Goal: Information Seeking & Learning: Understand process/instructions

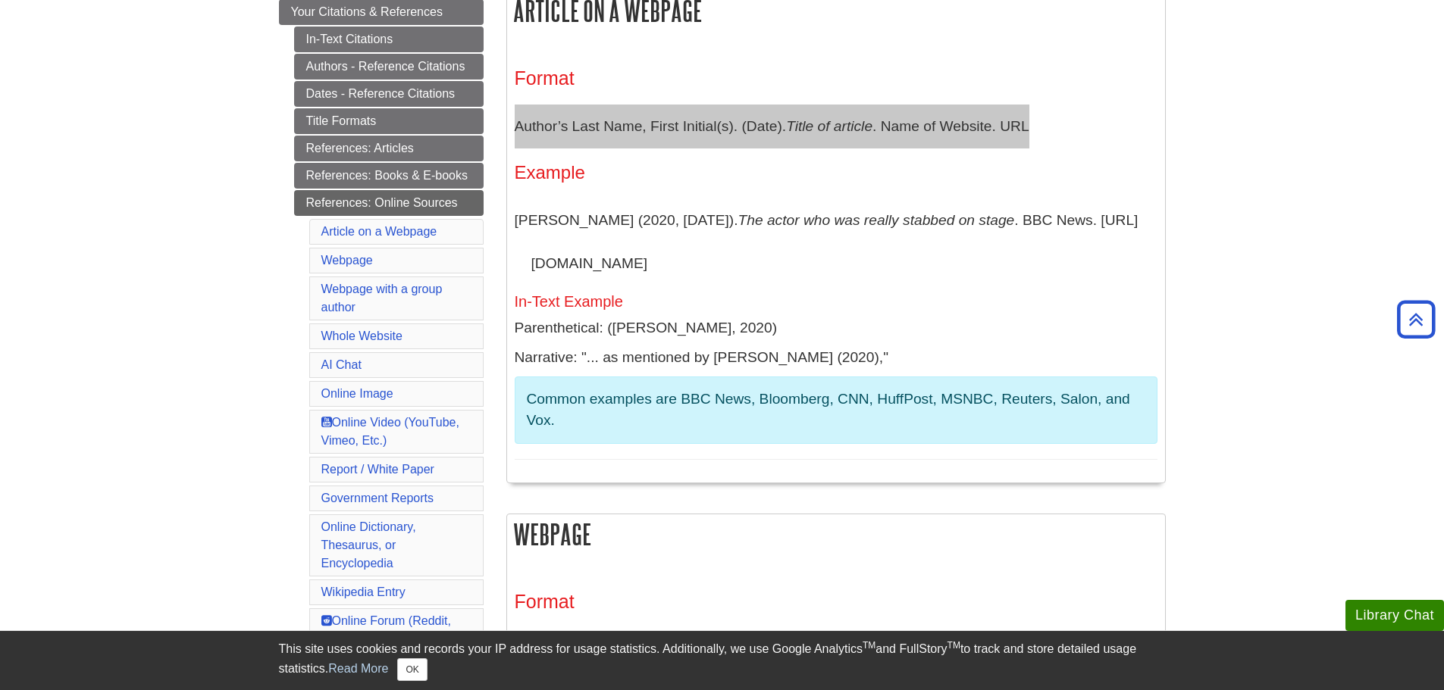
scroll to position [303, 0]
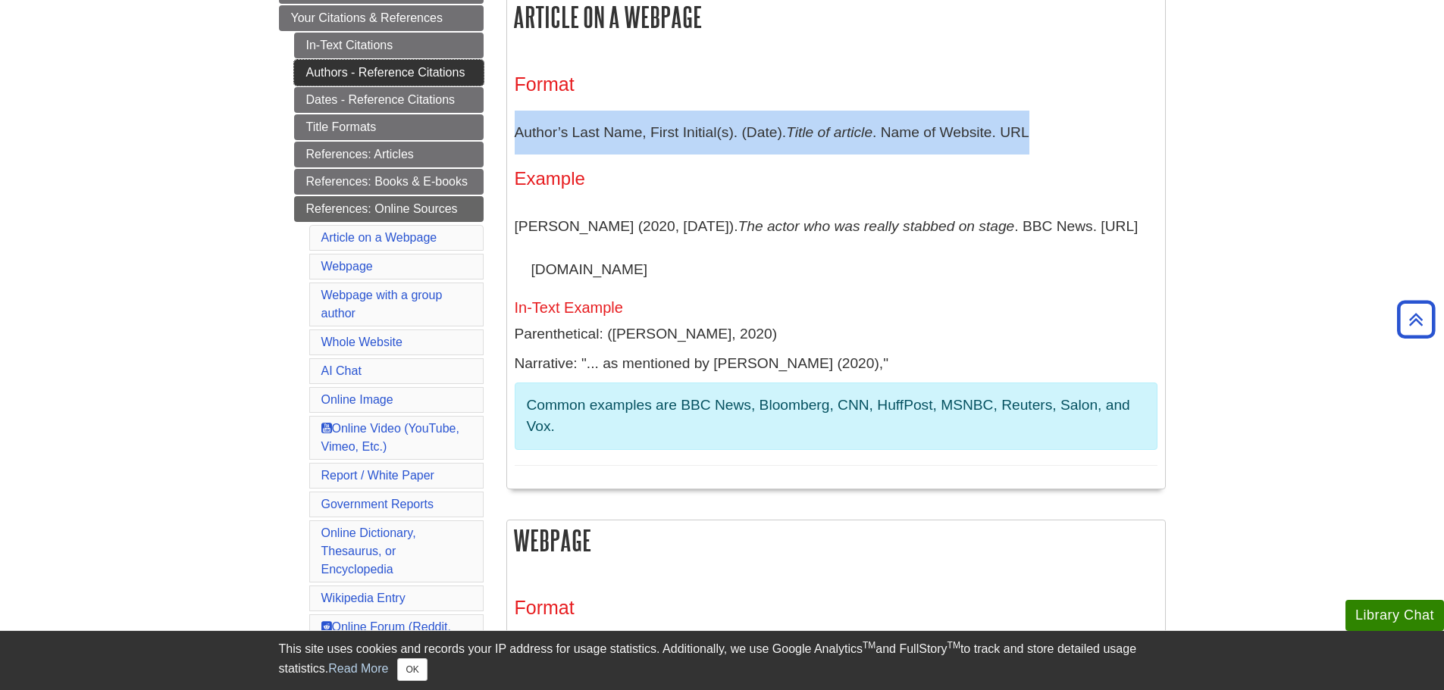
click at [376, 77] on link "Authors - Reference Citations" at bounding box center [388, 73] width 189 height 26
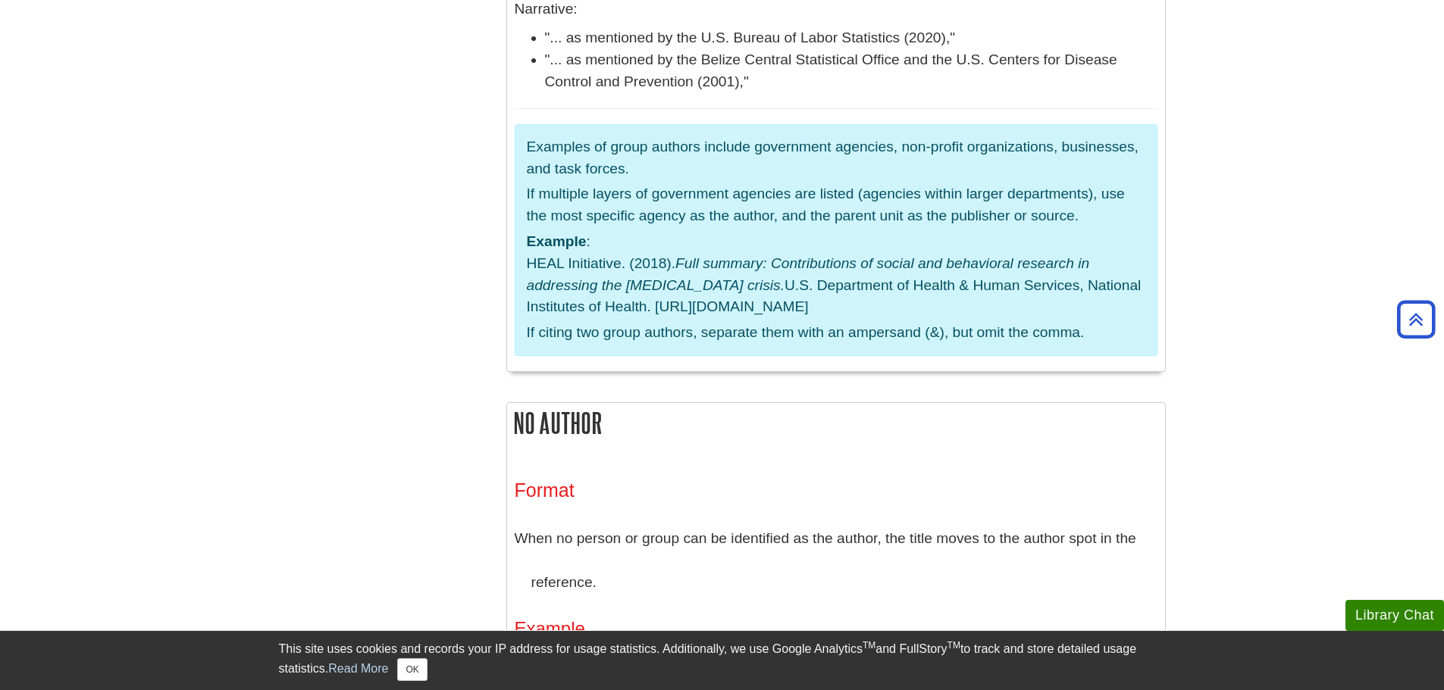
scroll to position [3713, 0]
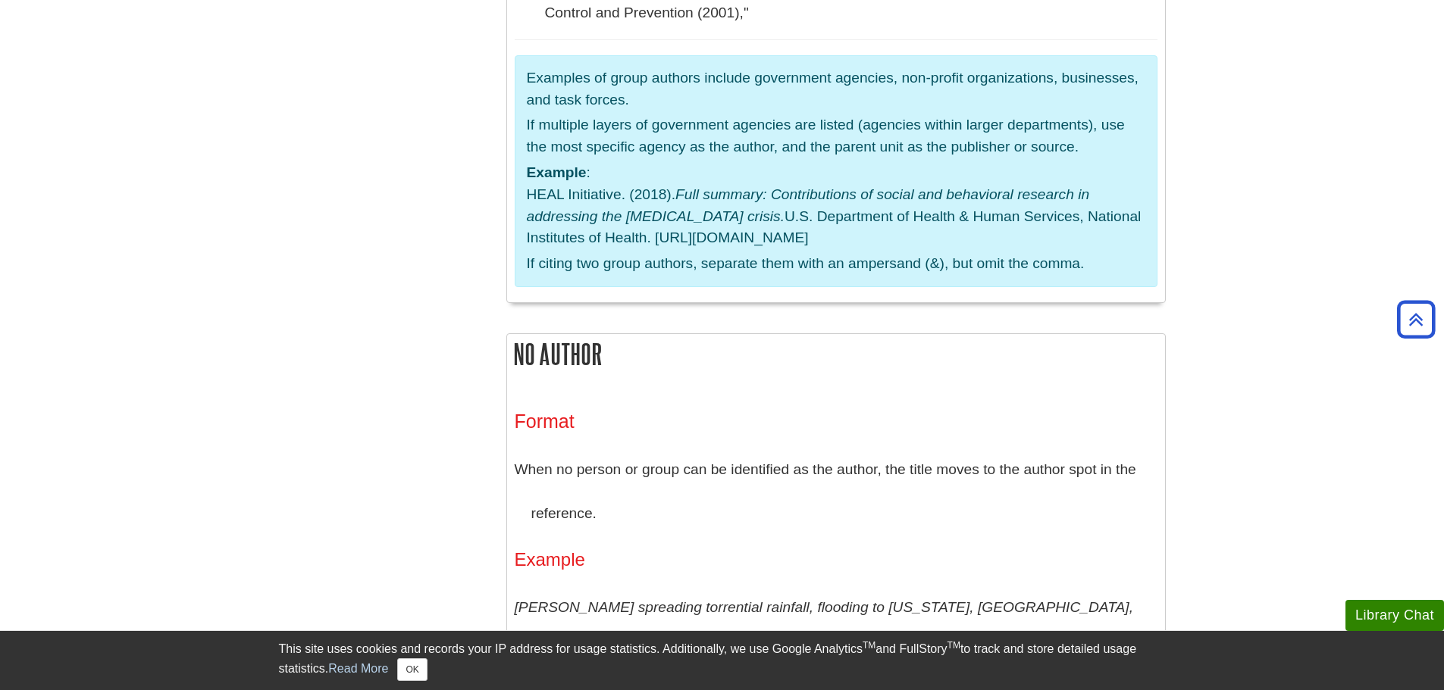
click at [521, 448] on p "When no person or group can be identified as the author, the title moves to the…" at bounding box center [836, 491] width 643 height 87
click at [515, 448] on p "When no person or group can be identified as the author, the title moves to the…" at bounding box center [836, 491] width 643 height 87
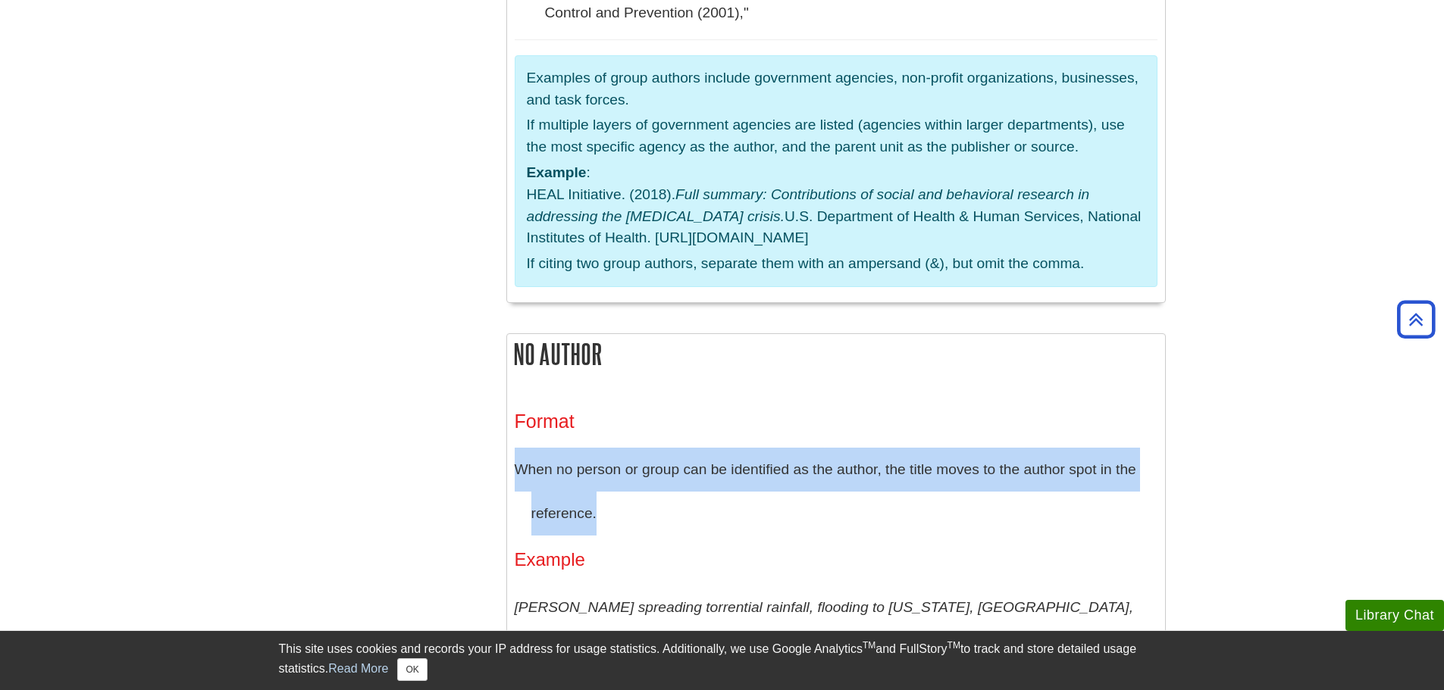
drag, startPoint x: 515, startPoint y: 288, endPoint x: 622, endPoint y: 325, distance: 113.8
click at [622, 448] on p "When no person or group can be identified as the author, the title moves to the…" at bounding box center [836, 491] width 643 height 87
copy p "When no person or group can be identified as the author, the title moves to the…"
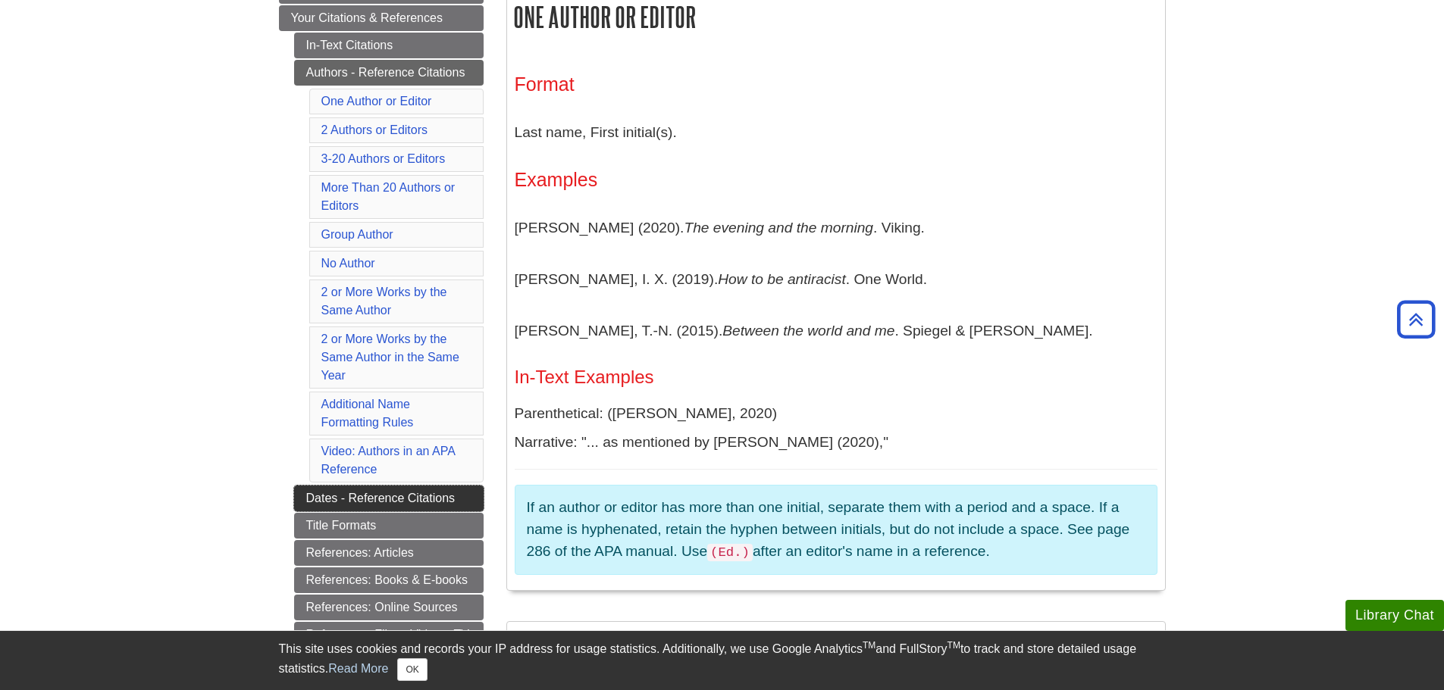
scroll to position [379, 0]
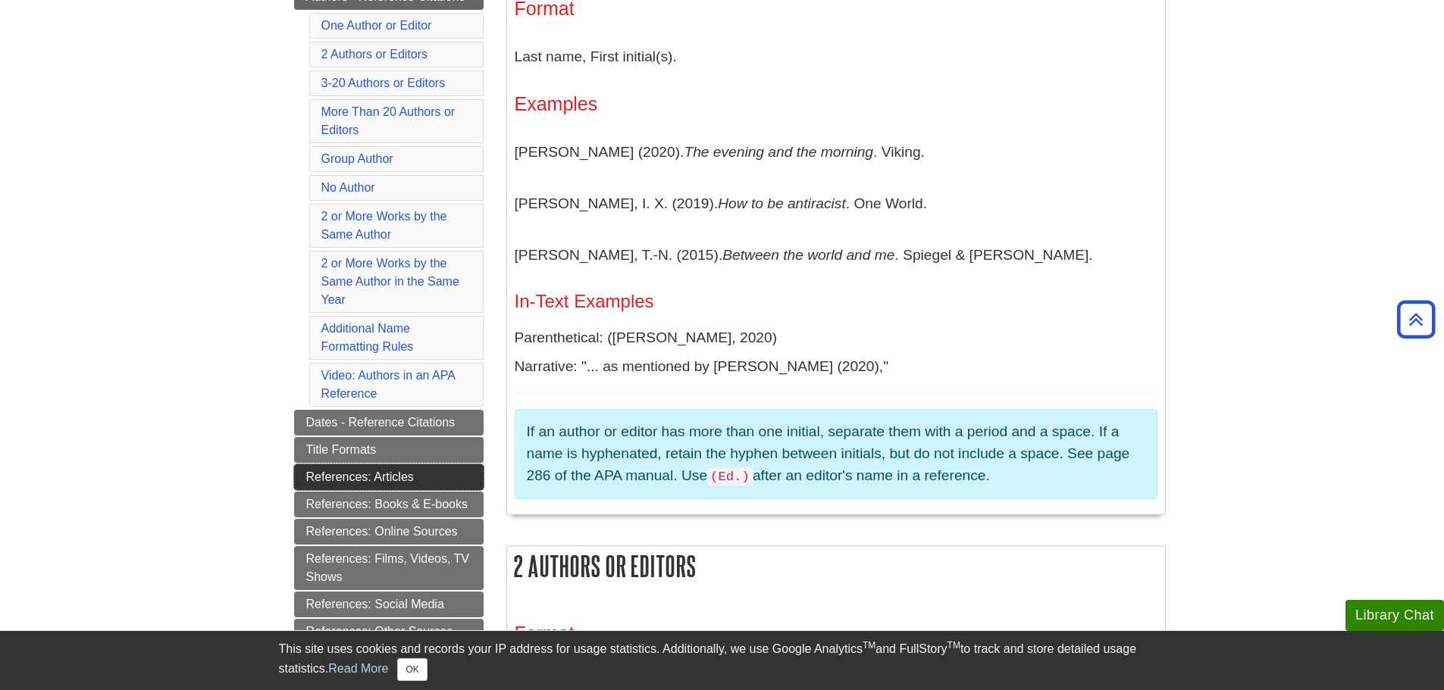
click at [362, 483] on link "References: Articles" at bounding box center [388, 478] width 189 height 26
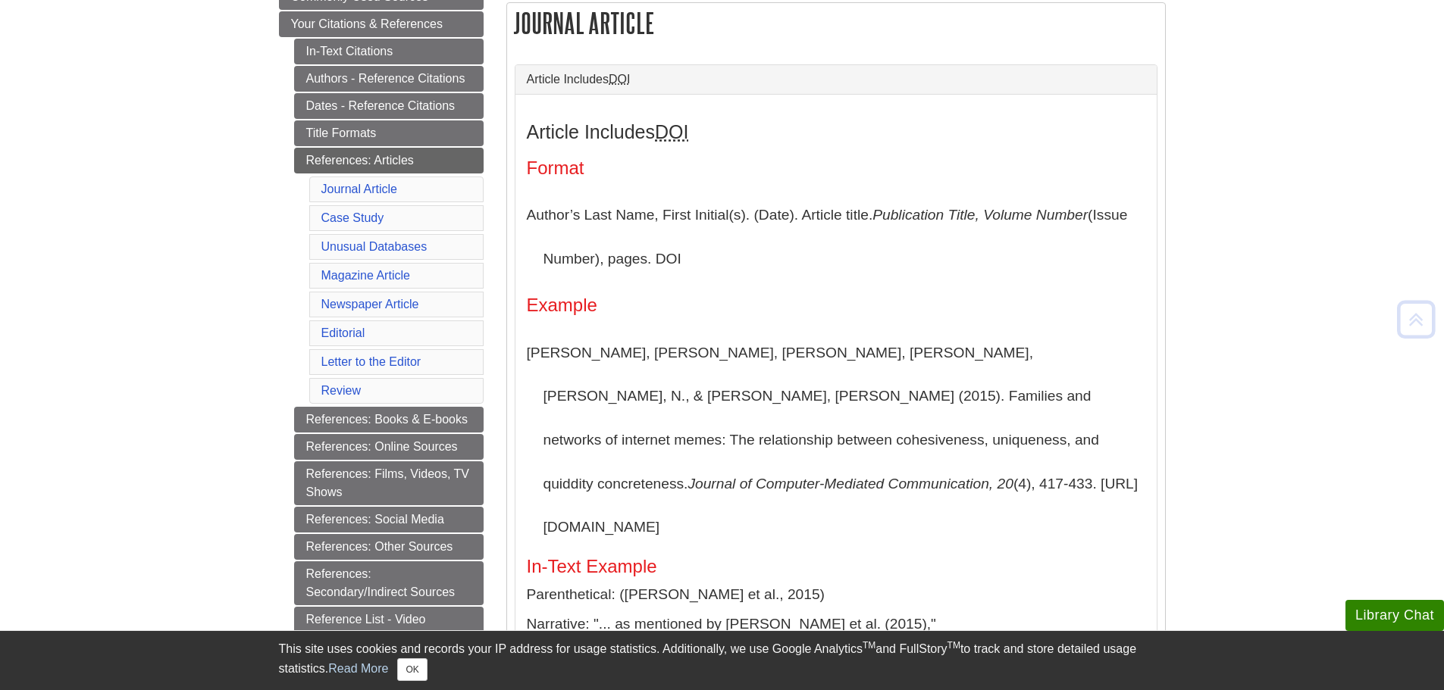
scroll to position [303, 0]
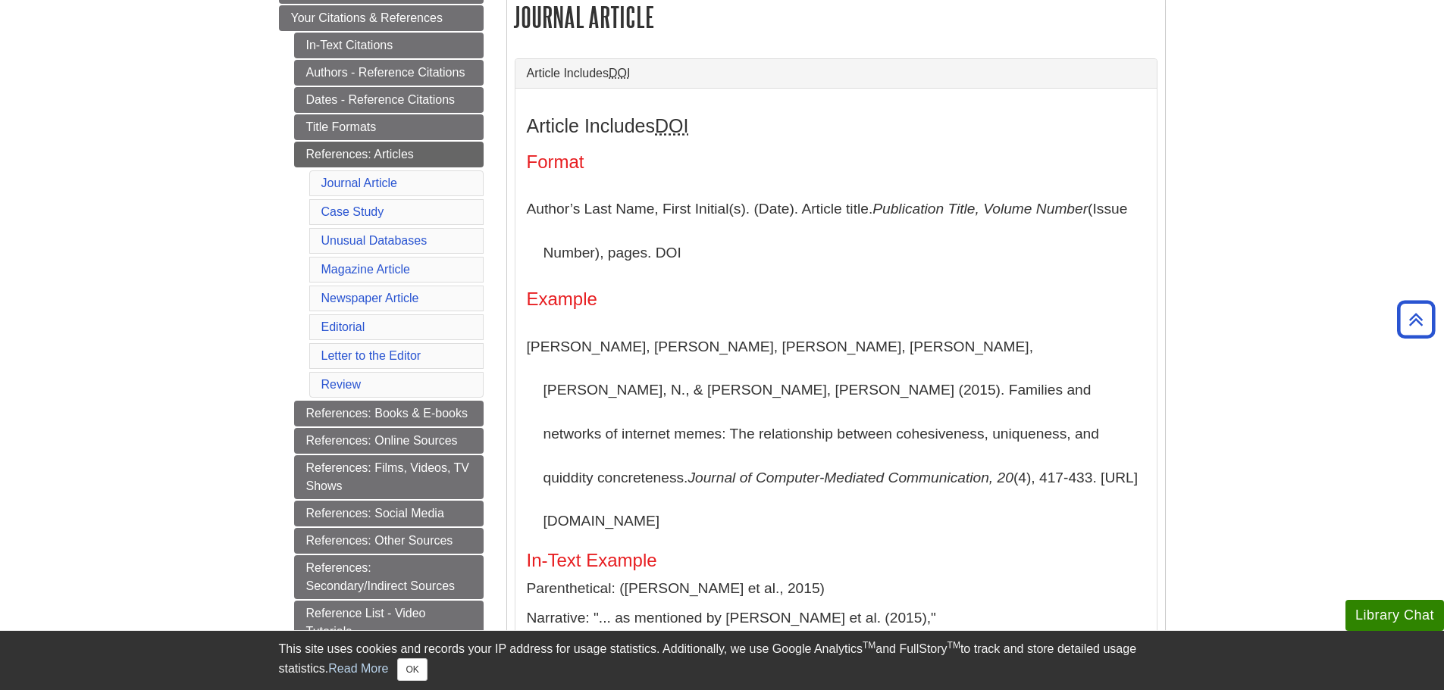
click at [530, 210] on p "Author’s Last Name, First Initial(s). (Date). Article title. Publication Title,…" at bounding box center [836, 230] width 618 height 87
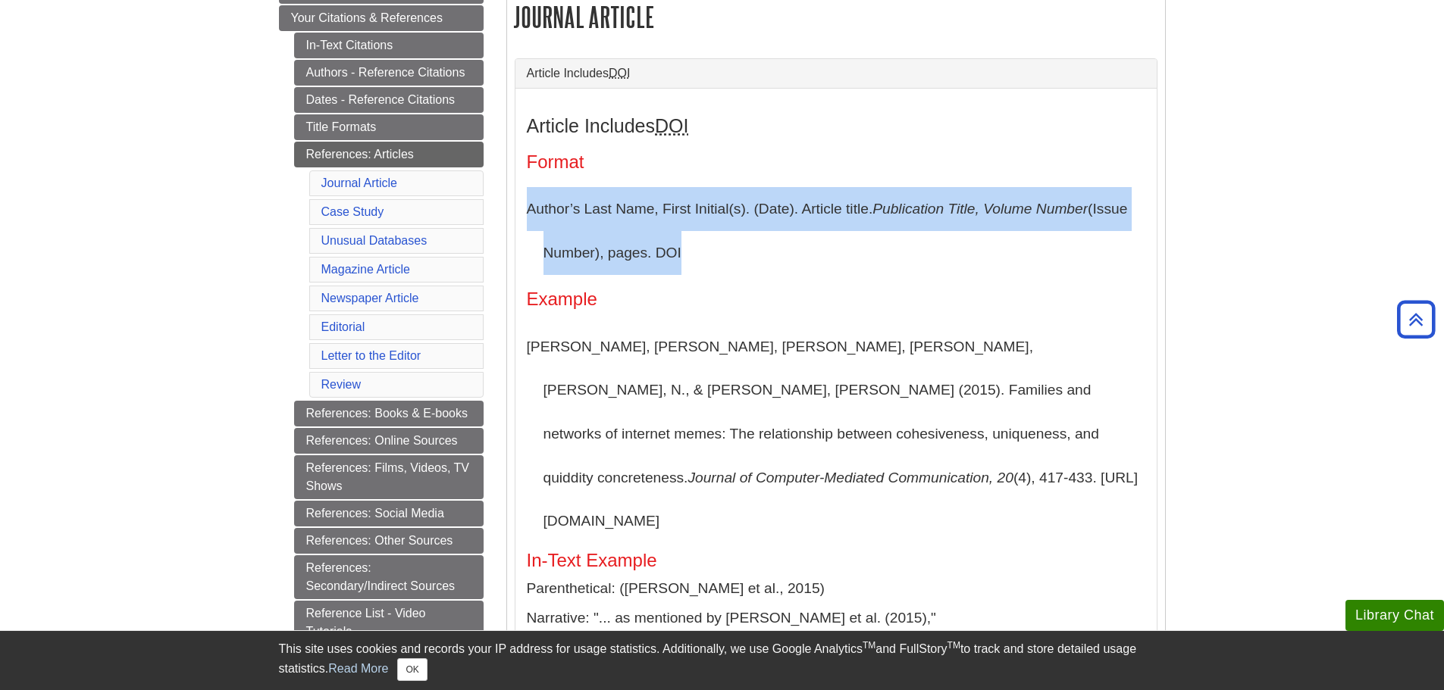
drag, startPoint x: 527, startPoint y: 206, endPoint x: 717, endPoint y: 238, distance: 192.9
click at [717, 238] on p "Author’s Last Name, First Initial(s). (Date). Article title. Publication Title,…" at bounding box center [836, 230] width 618 height 87
copy p "Author’s Last Name, First Initial(s). (Date). Article title. Publication Title,…"
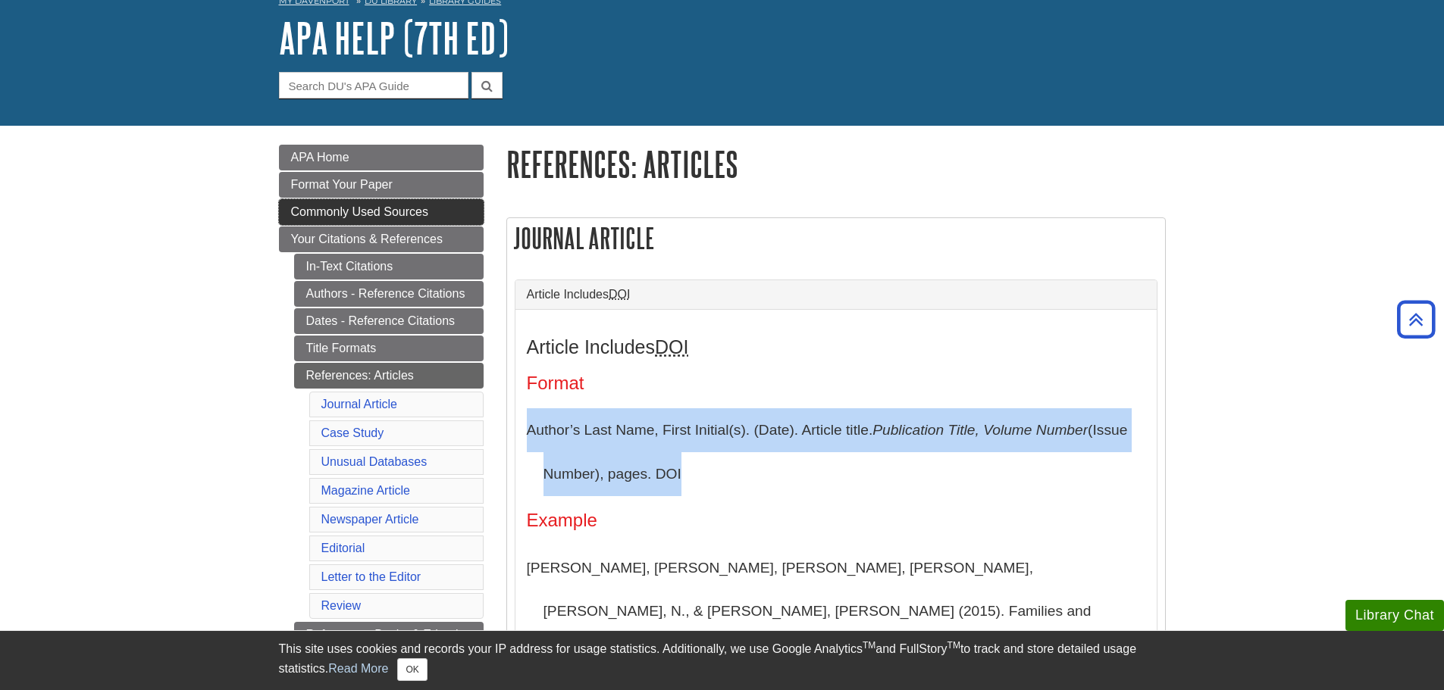
scroll to position [76, 0]
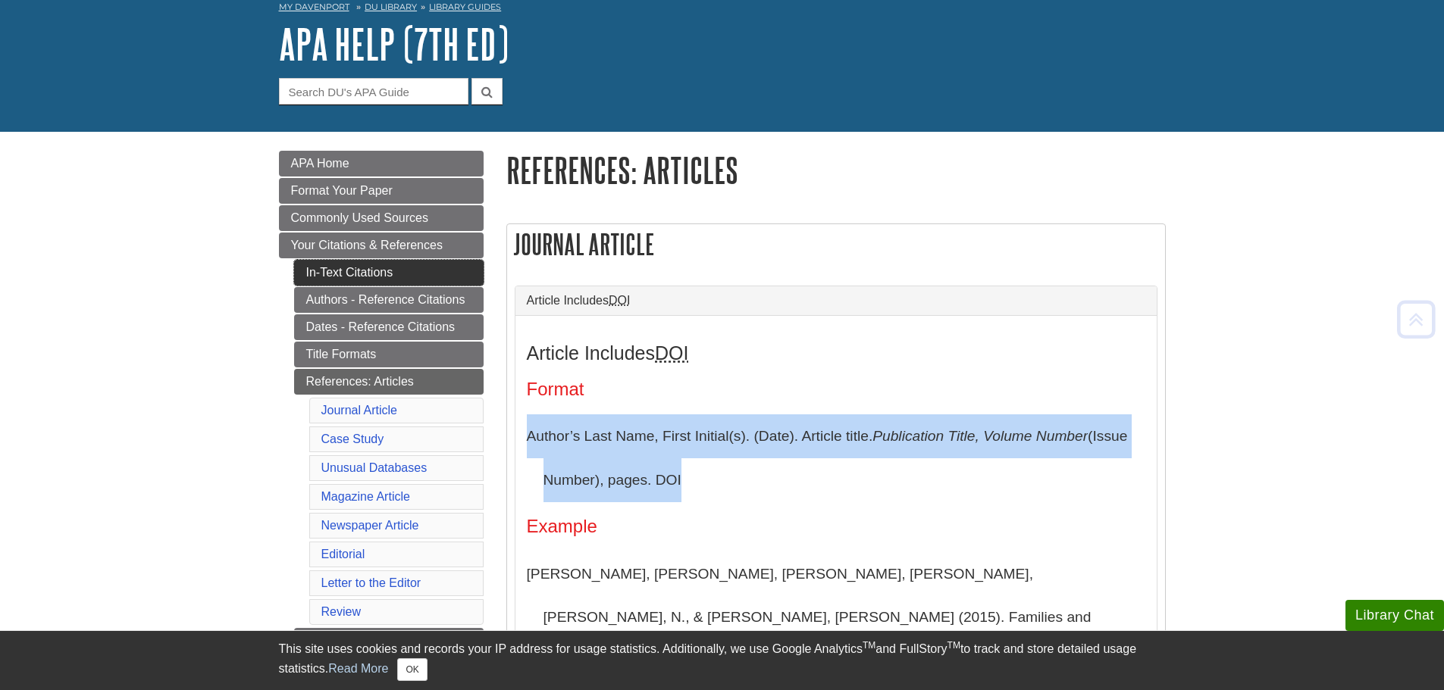
drag, startPoint x: 354, startPoint y: 271, endPoint x: 365, endPoint y: 271, distance: 11.4
click at [354, 271] on link "In-Text Citations" at bounding box center [388, 273] width 189 height 26
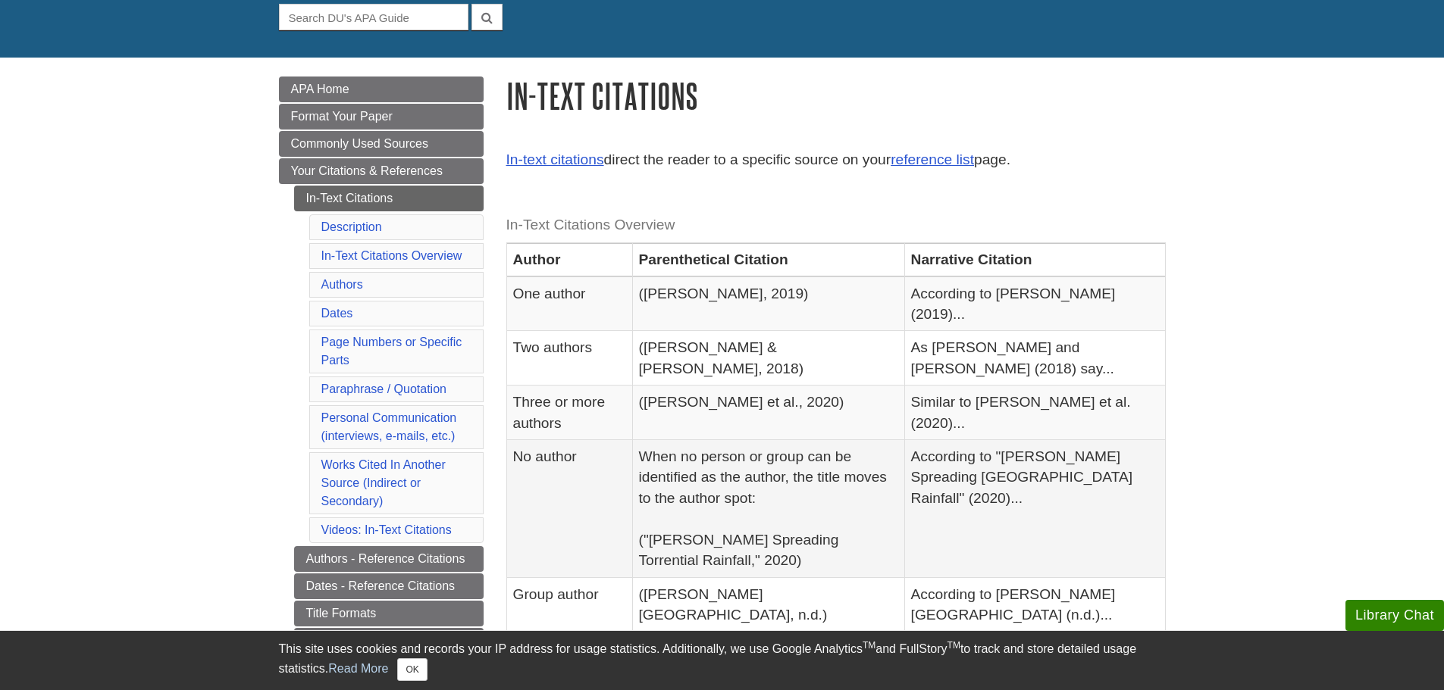
scroll to position [152, 0]
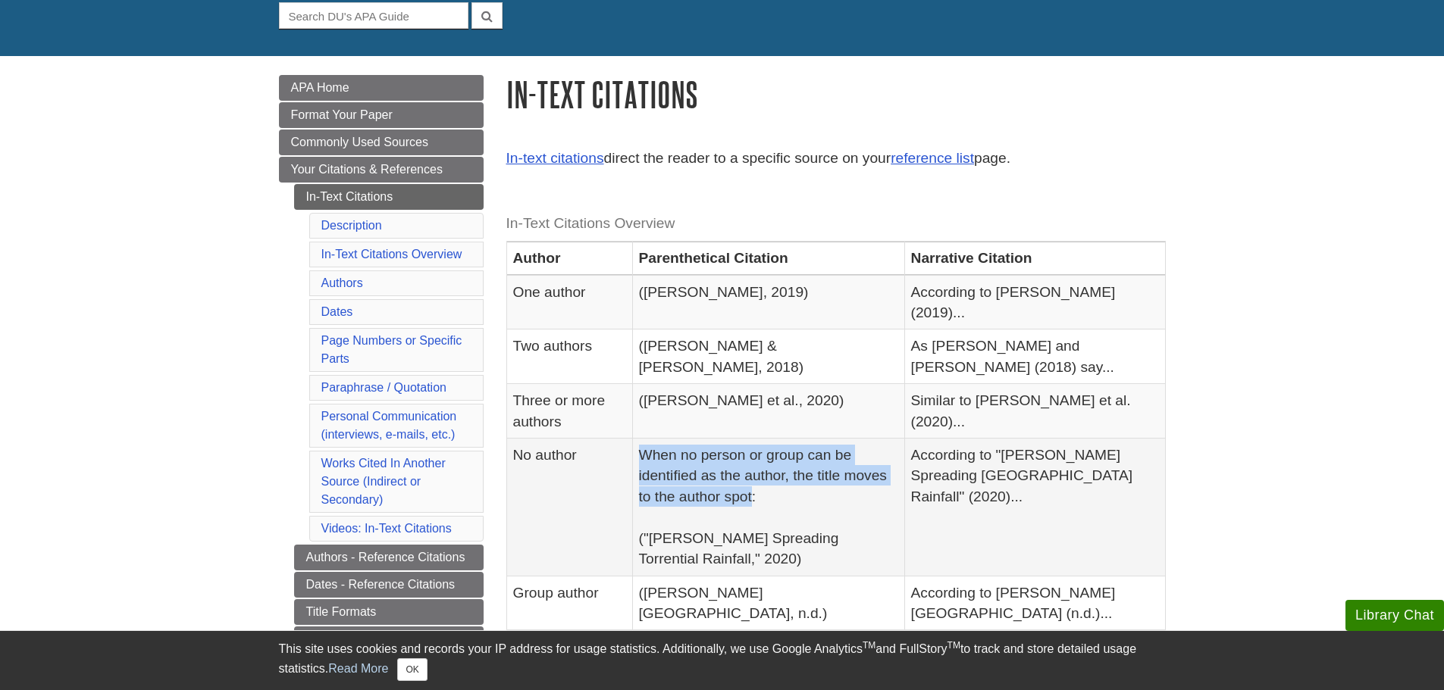
drag, startPoint x: 655, startPoint y: 412, endPoint x: 751, endPoint y: 449, distance: 103.2
click at [751, 449] on td "When no person or group can be identified as the author, the title moves to the…" at bounding box center [768, 508] width 272 height 138
copy td "When no person or group can be identified as the author, the title moves to the…"
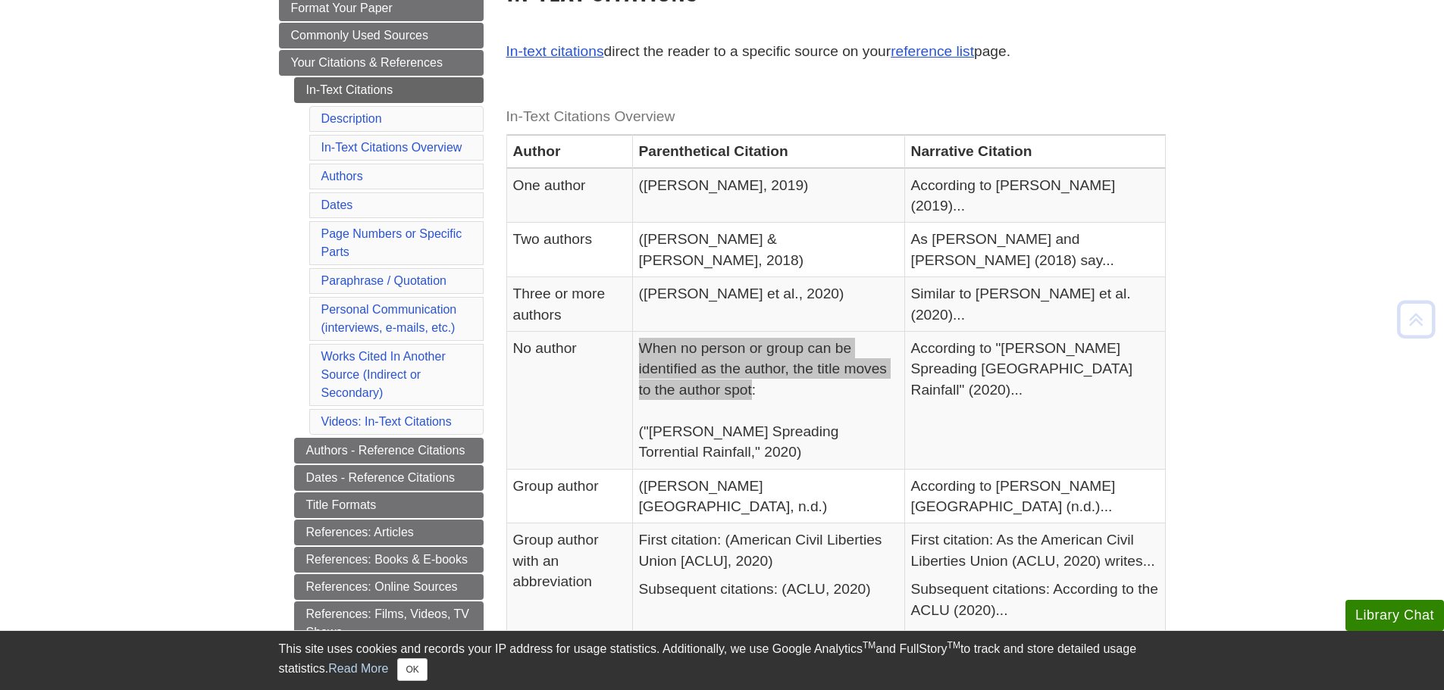
scroll to position [303, 0]
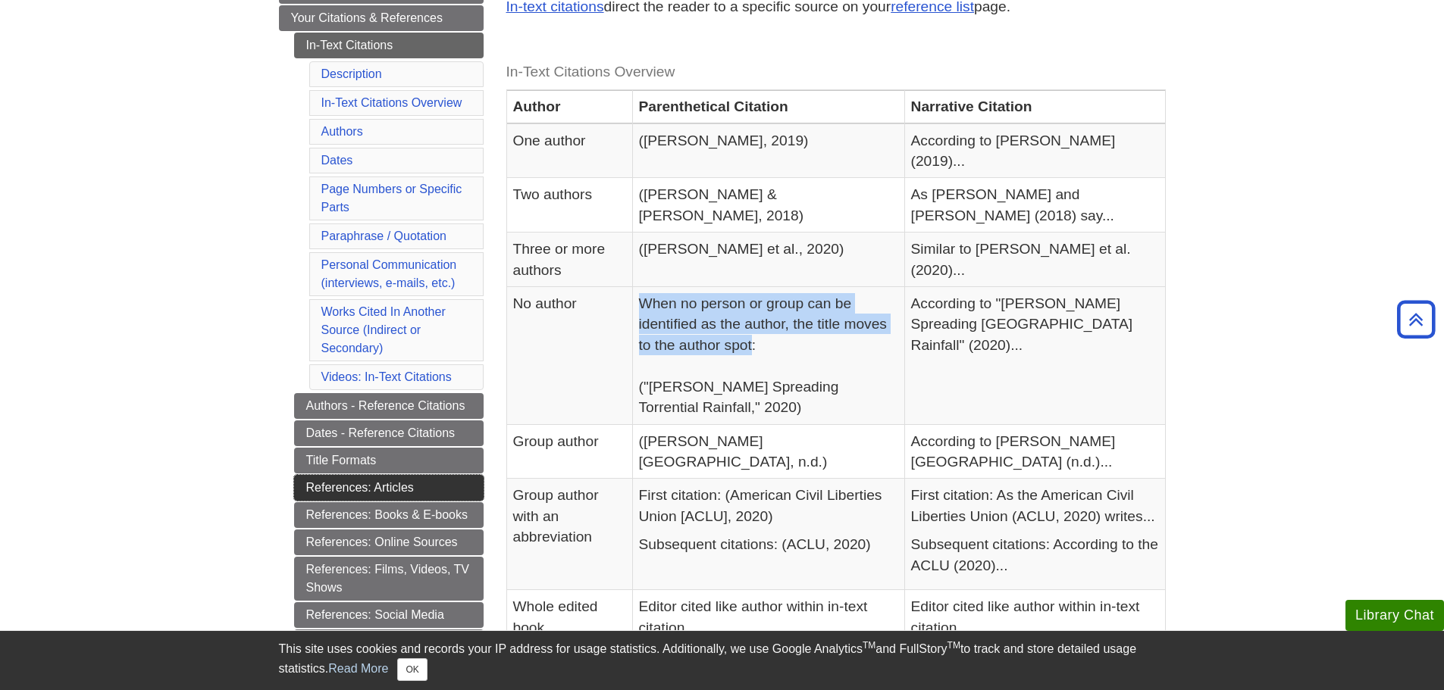
click at [377, 489] on link "References: Articles" at bounding box center [388, 488] width 189 height 26
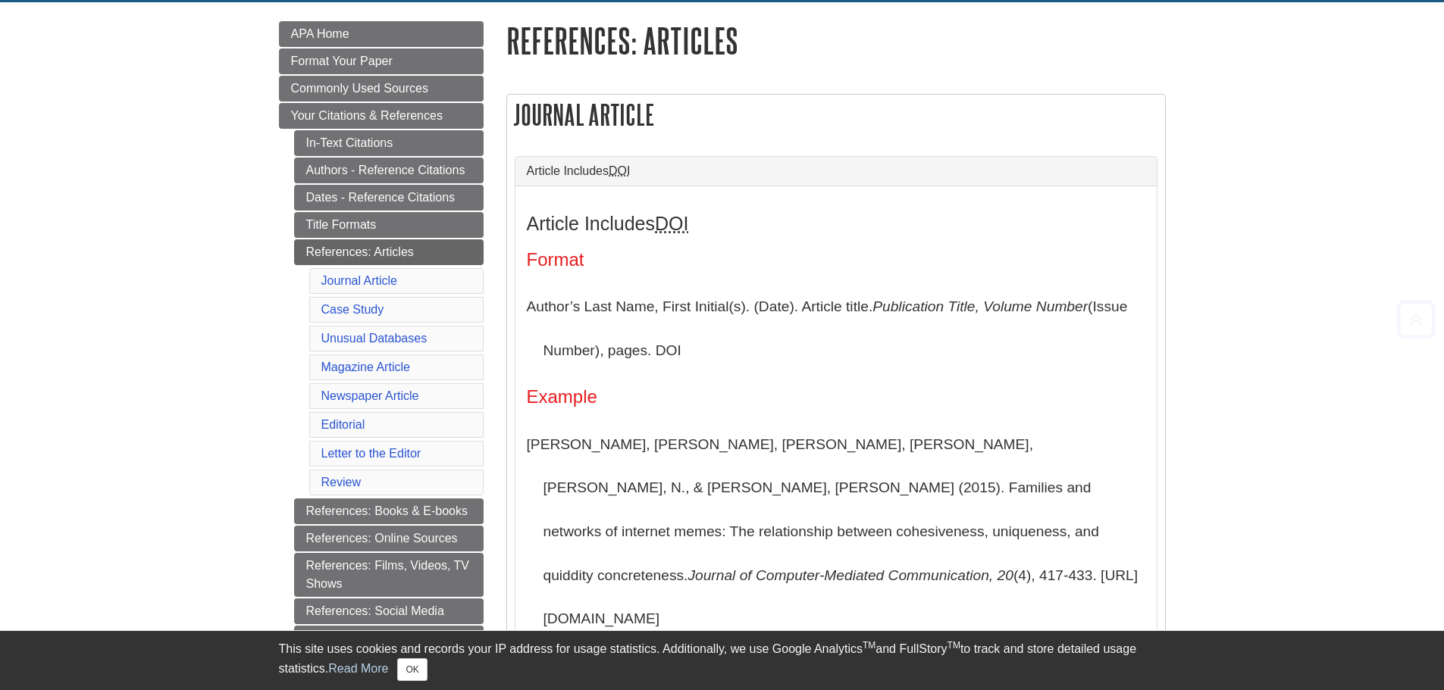
scroll to position [227, 0]
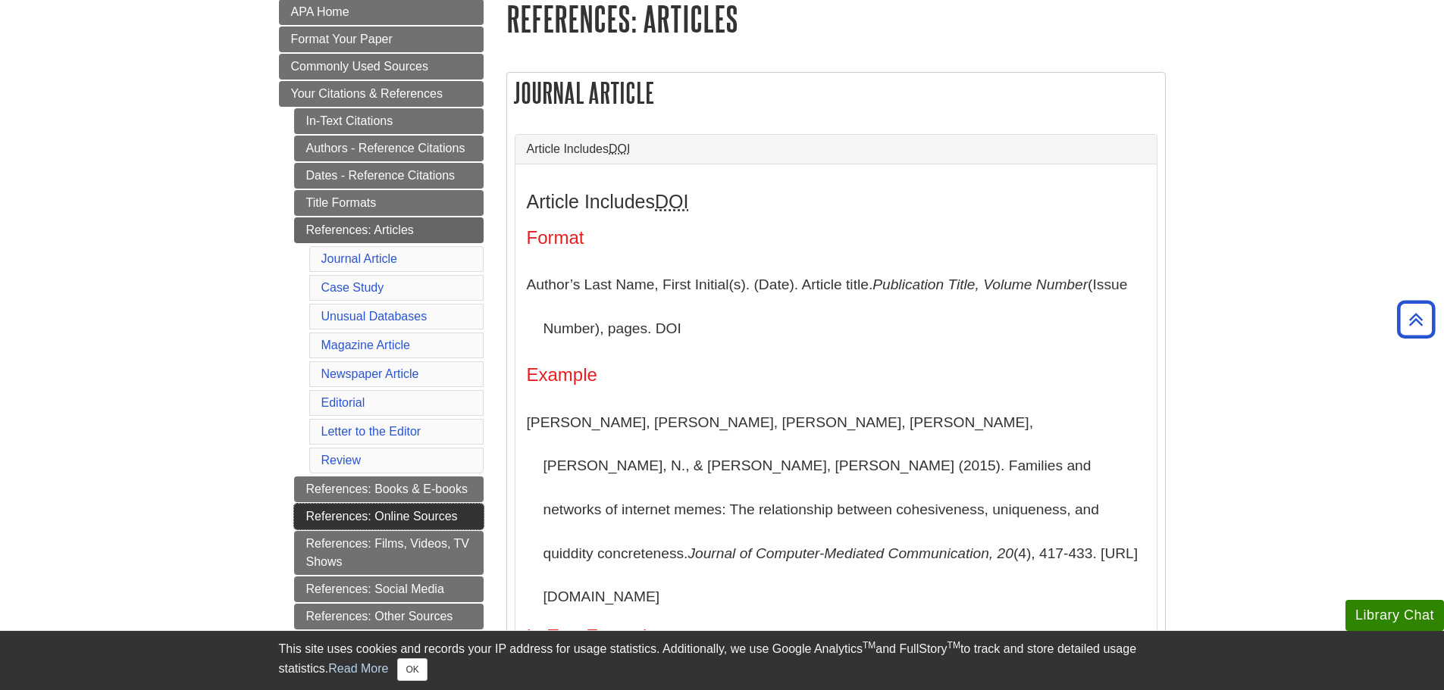
click at [374, 515] on link "References: Online Sources" at bounding box center [388, 517] width 189 height 26
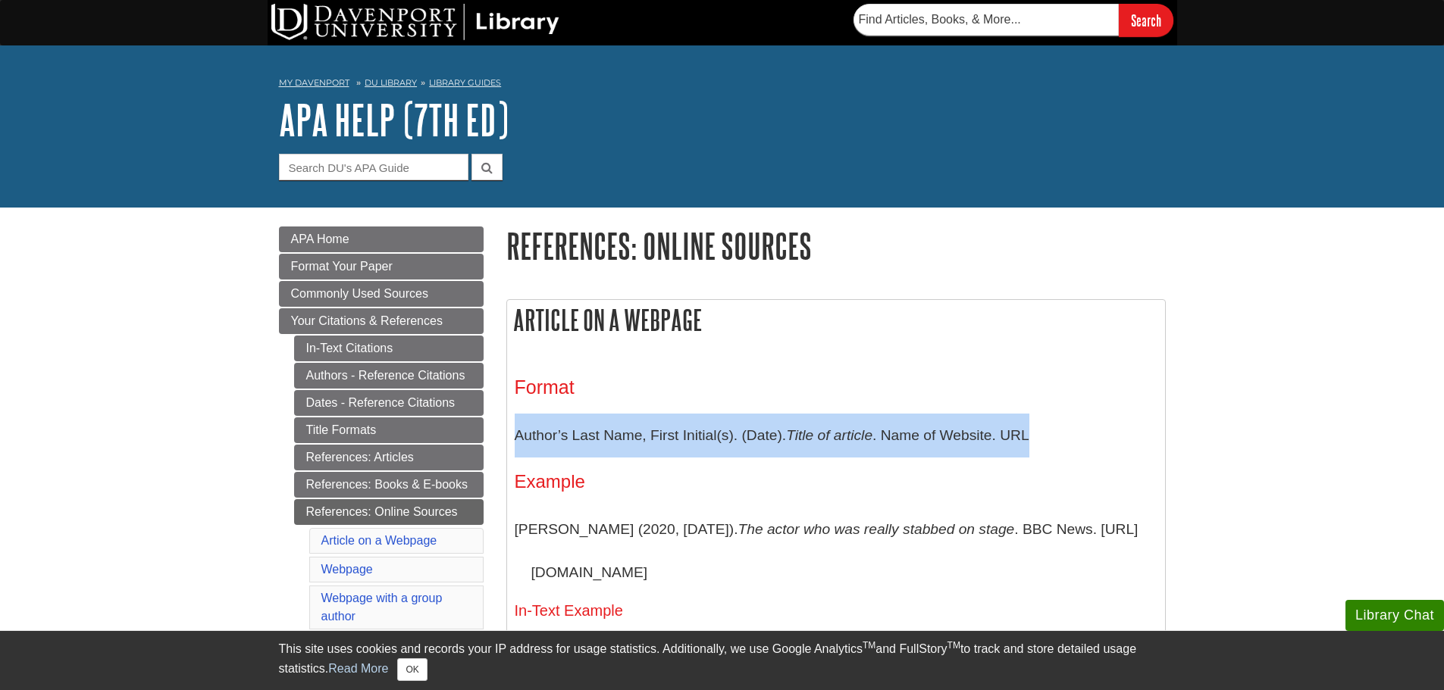
drag, startPoint x: 517, startPoint y: 437, endPoint x: 1048, endPoint y: 444, distance: 531.3
click at [1048, 444] on p "Author’s Last Name, First Initial(s). (Date). Title of article . Name of Websit…" at bounding box center [836, 436] width 643 height 44
copy p "Author’s Last Name, First Initial(s). (Date). Title of article . Name of Websit…"
